Goal: Information Seeking & Learning: Learn about a topic

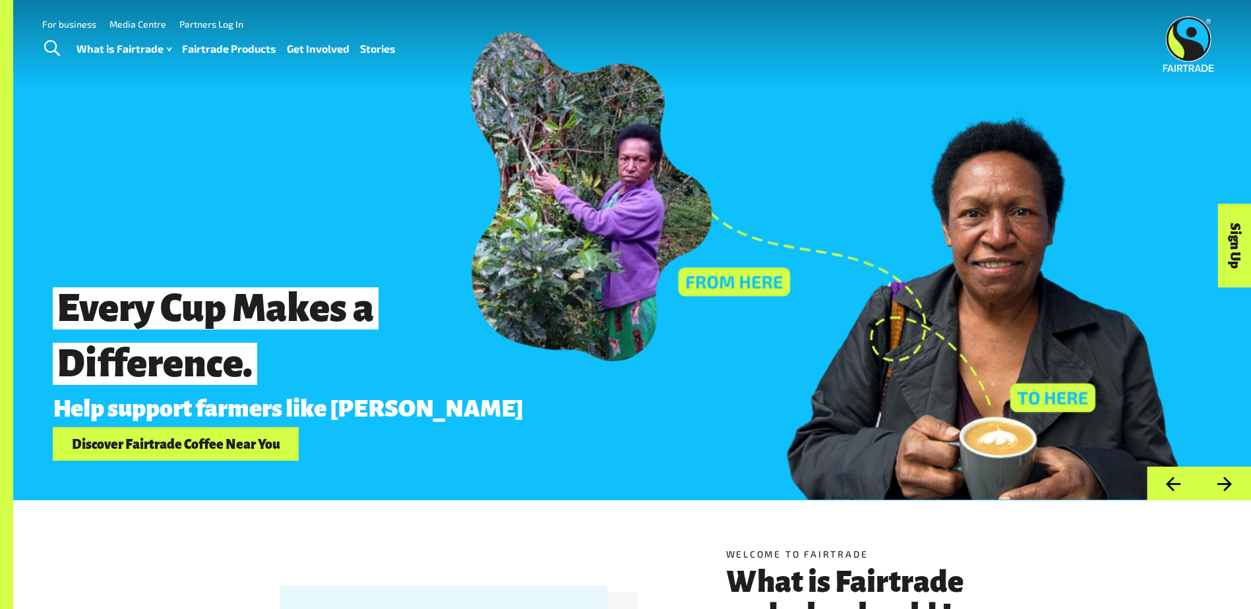
click at [214, 51] on link "Fairtrade Products" at bounding box center [229, 49] width 94 height 19
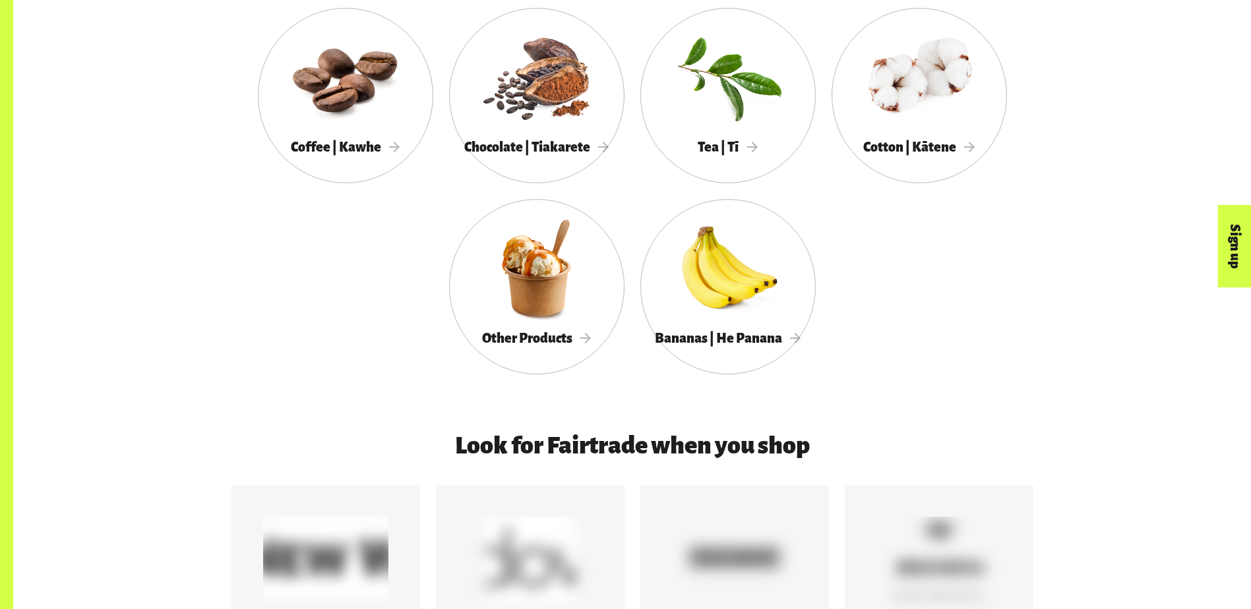
scroll to position [904, 0]
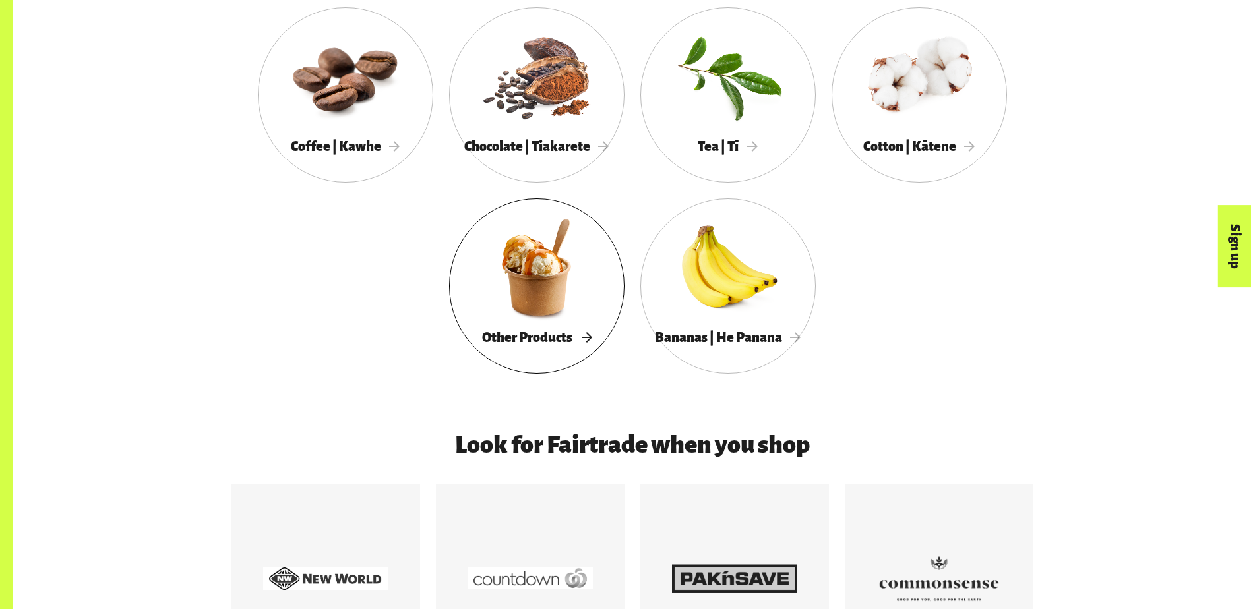
click at [526, 311] on div at bounding box center [536, 267] width 175 height 114
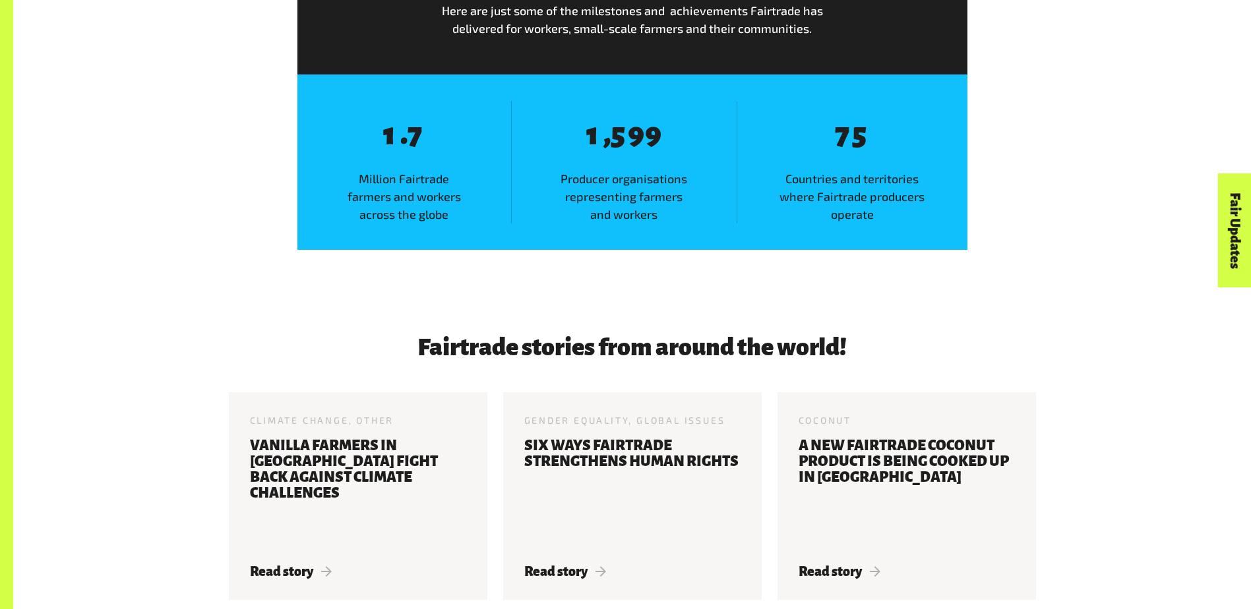
scroll to position [1856, 0]
